Goal: Task Accomplishment & Management: Complete application form

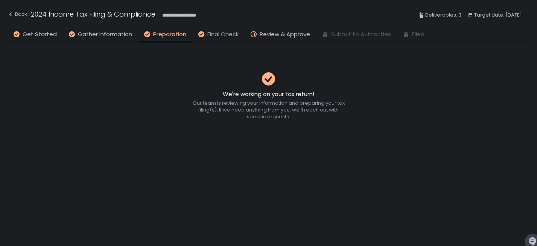
click at [208, 33] on span "Final Check" at bounding box center [223, 34] width 31 height 9
click at [263, 33] on span "Review & Approve" at bounding box center [285, 34] width 50 height 9
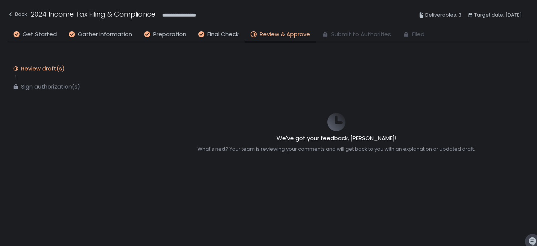
click at [43, 83] on div "Sign authorization(s)" at bounding box center [50, 87] width 59 height 8
click at [43, 86] on div "Sign authorization(s)" at bounding box center [50, 87] width 59 height 8
